Goal: Task Accomplishment & Management: Use online tool/utility

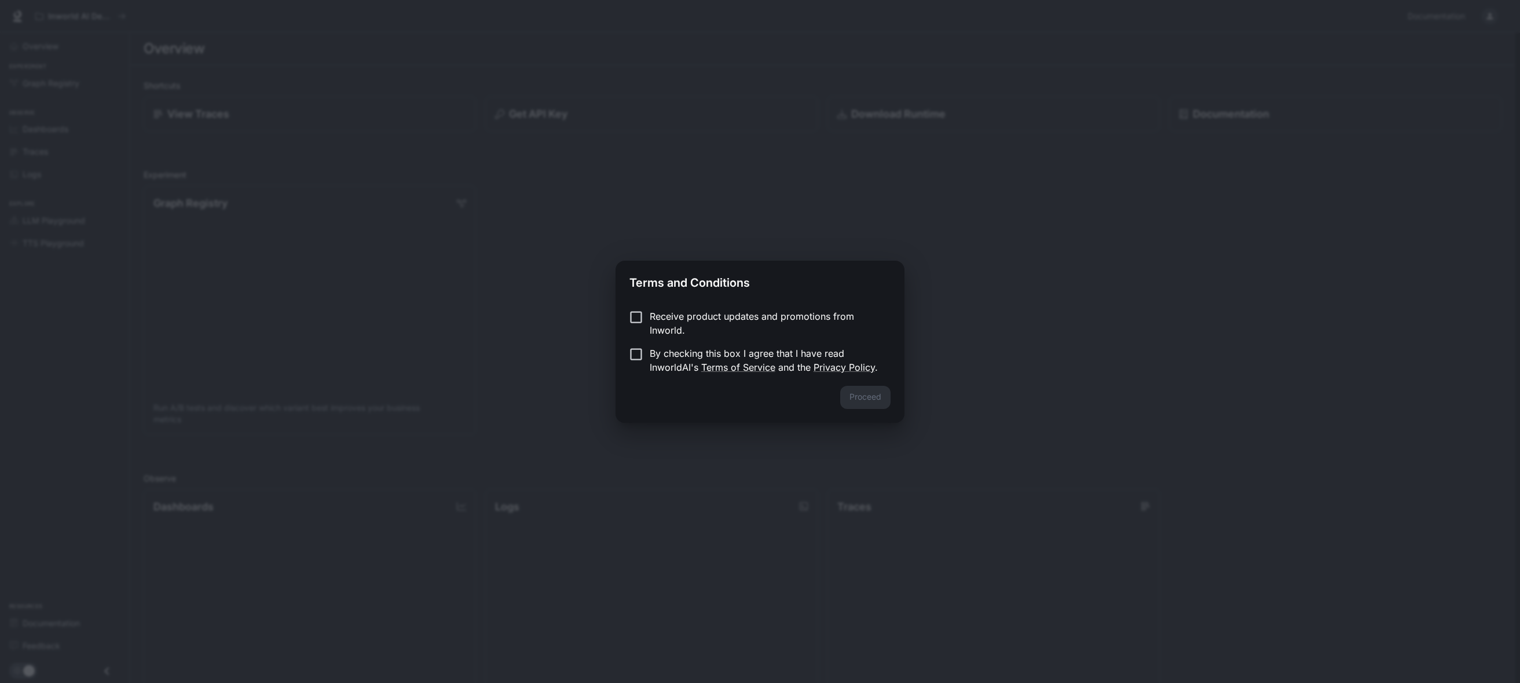
click at [657, 359] on p "By checking this box I agree that I have read InworldAI's Terms of Service and …" at bounding box center [766, 360] width 232 height 28
click at [852, 391] on button "Proceed" at bounding box center [865, 397] width 50 height 23
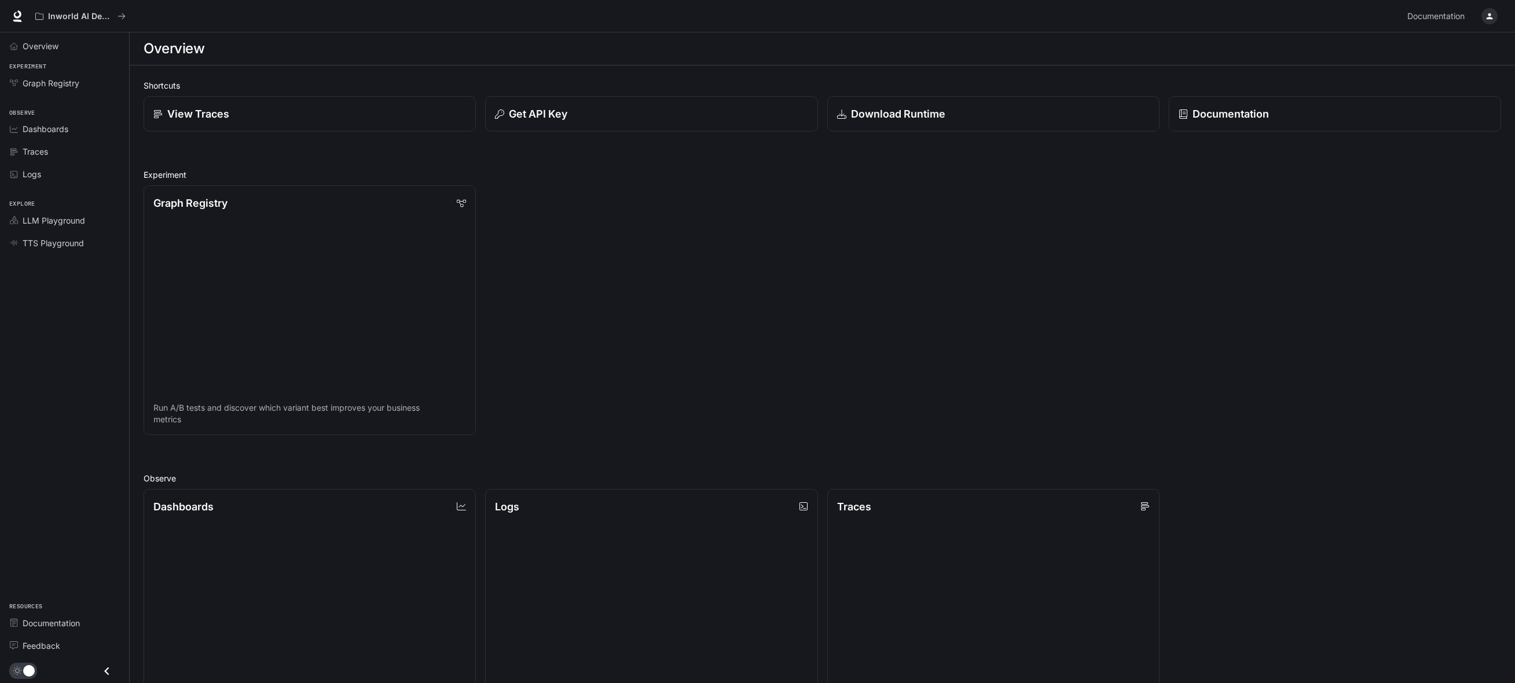
click at [1492, 14] on icon "button" at bounding box center [1489, 16] width 9 height 9
click at [1360, 206] on span "Sign out" at bounding box center [1416, 203] width 152 height 12
click at [1498, 15] on button "button" at bounding box center [1489, 16] width 23 height 23
click at [1350, 208] on span "Sign out" at bounding box center [1416, 203] width 152 height 12
click at [324, 203] on div "Graph Registry" at bounding box center [310, 202] width 316 height 16
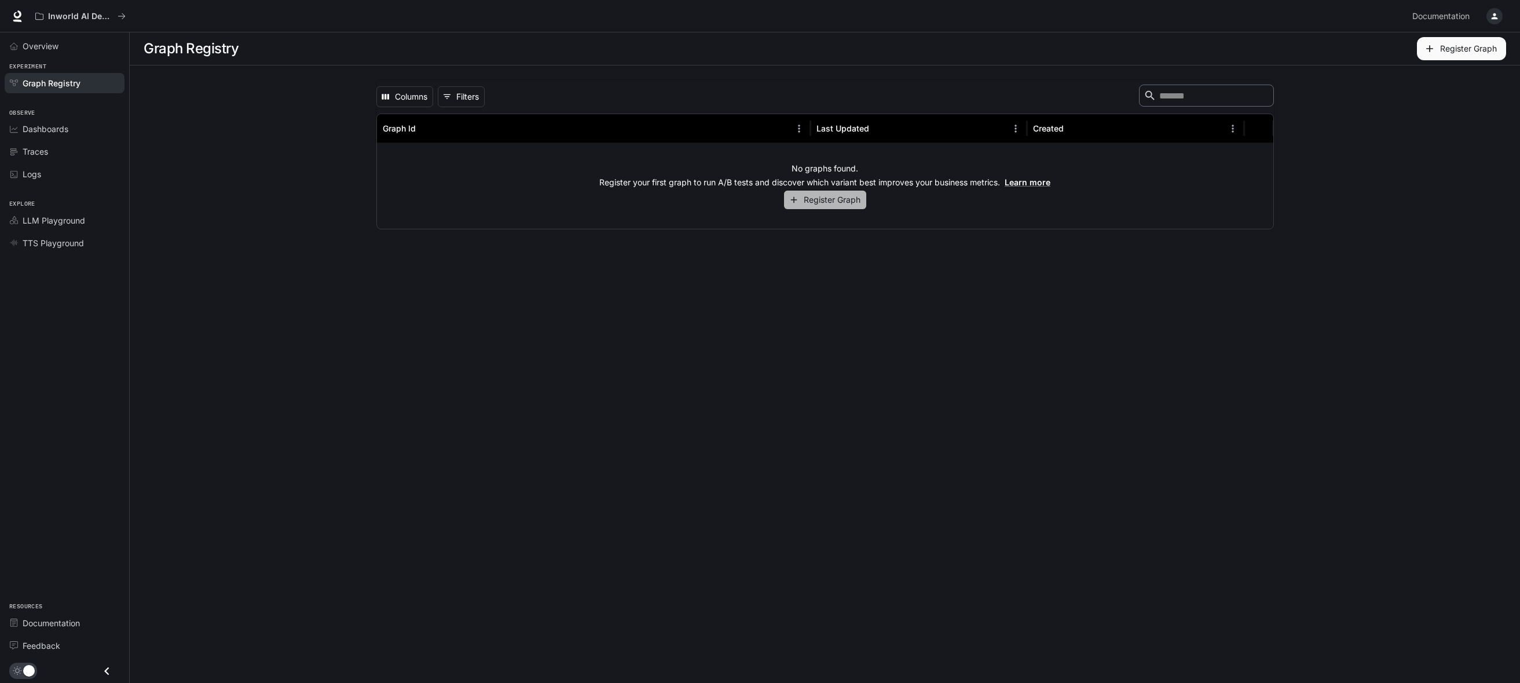
click at [826, 203] on button "Register Graph" at bounding box center [825, 199] width 82 height 19
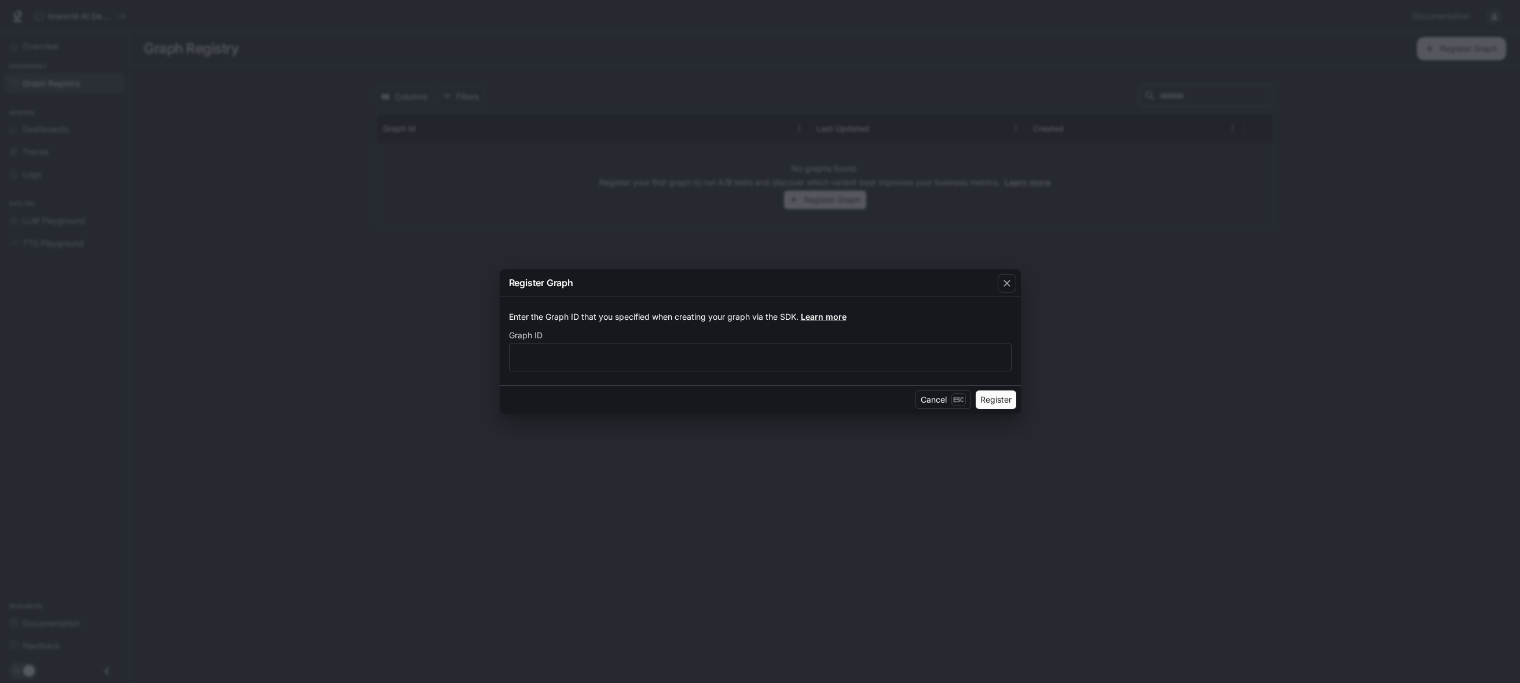
click at [711, 206] on div "Register Graph Enter the Graph ID that you specified when creating your graph v…" at bounding box center [760, 341] width 1520 height 683
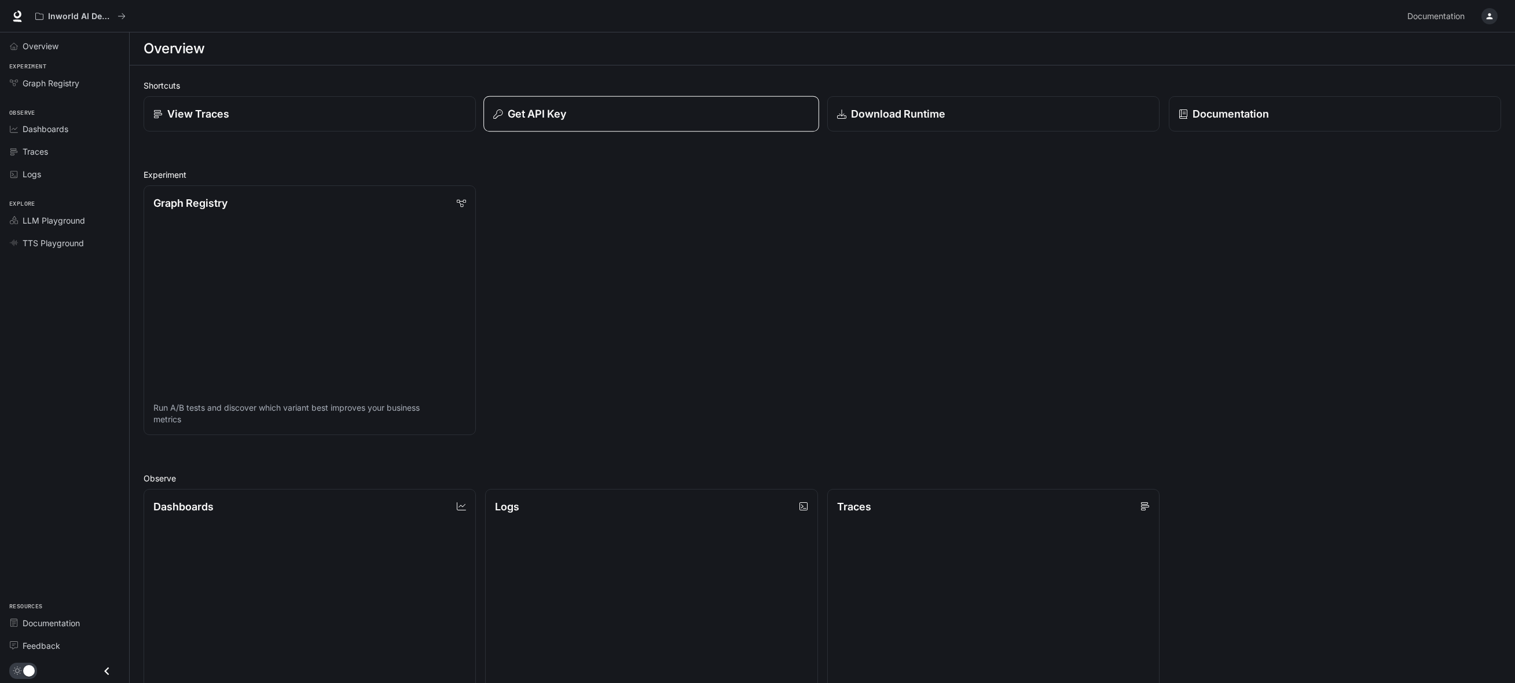
click at [653, 118] on div "Get API Key" at bounding box center [652, 114] width 316 height 16
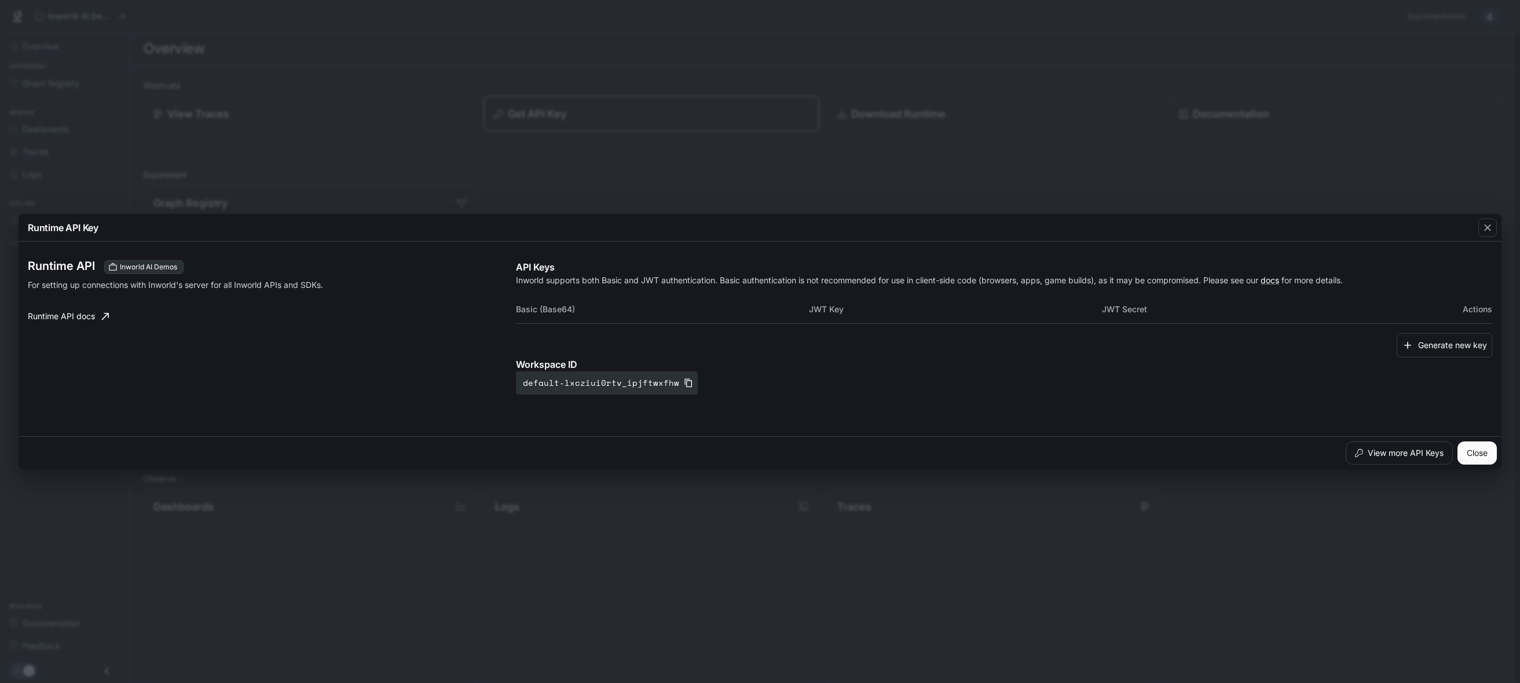
click at [653, 118] on div "Runtime API Key Runtime API Inworld AI Demos For setting up connections with In…" at bounding box center [760, 341] width 1520 height 683
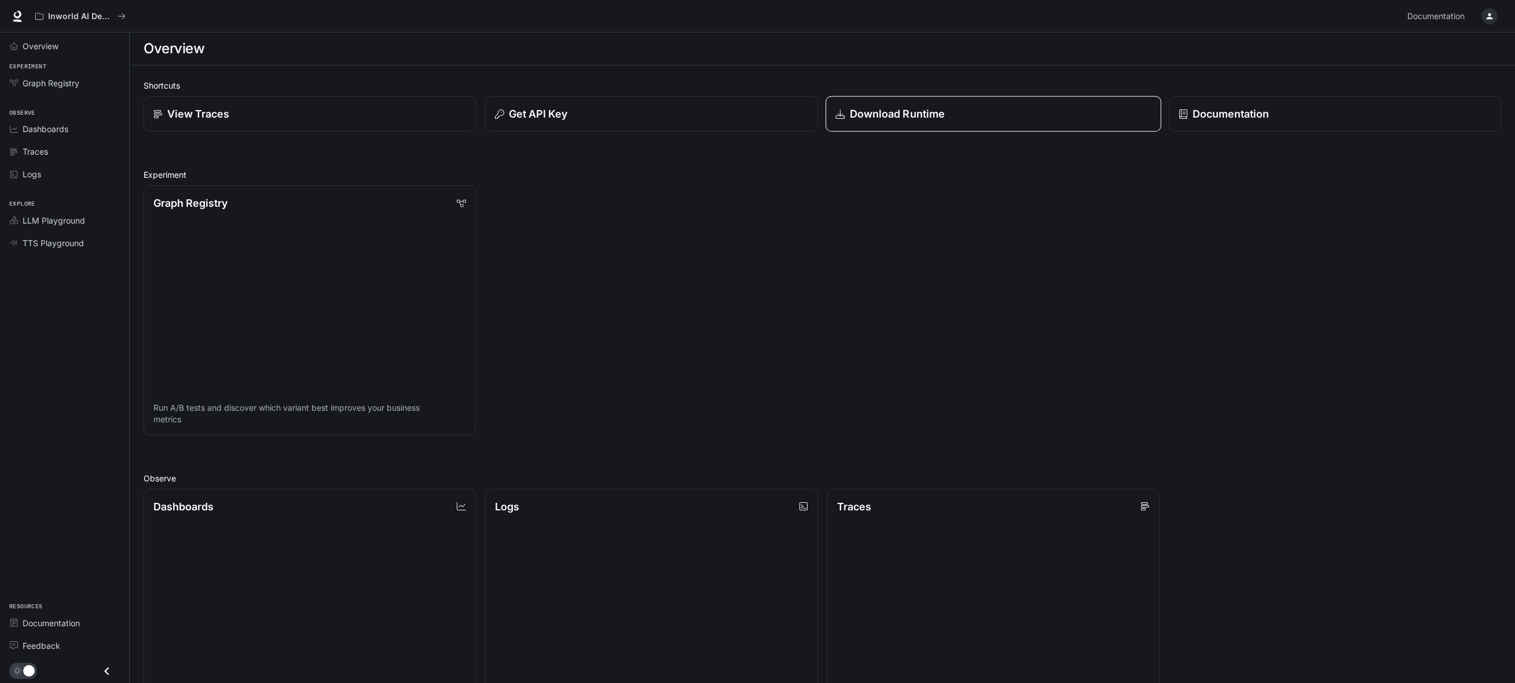
click at [934, 113] on p "Download Runtime" at bounding box center [897, 114] width 96 height 16
click at [264, 170] on h2 "Experiment" at bounding box center [823, 174] width 1358 height 12
